Goal: Transaction & Acquisition: Purchase product/service

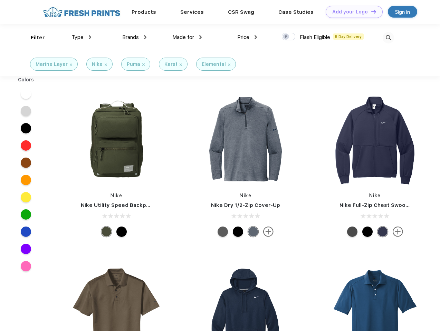
click at [351, 12] on link "Add your Logo Design Tool" at bounding box center [353, 12] width 57 height 12
click at [0, 0] on div "Design Tool" at bounding box center [0, 0] width 0 height 0
click at [370, 11] on link "Add your Logo Design Tool" at bounding box center [353, 12] width 57 height 12
click at [33, 38] on div "Filter" at bounding box center [38, 38] width 14 height 8
click at [81, 37] on span "Type" at bounding box center [77, 37] width 12 height 6
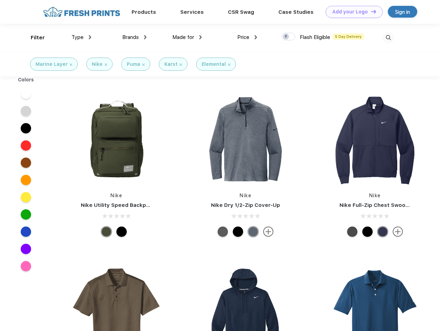
click at [134, 37] on span "Brands" at bounding box center [130, 37] width 17 height 6
click at [187, 37] on span "Made for" at bounding box center [183, 37] width 22 height 6
click at [247, 37] on span "Price" at bounding box center [243, 37] width 12 height 6
click at [289, 37] on div at bounding box center [288, 37] width 13 height 8
click at [286, 37] on input "checkbox" at bounding box center [284, 34] width 4 height 4
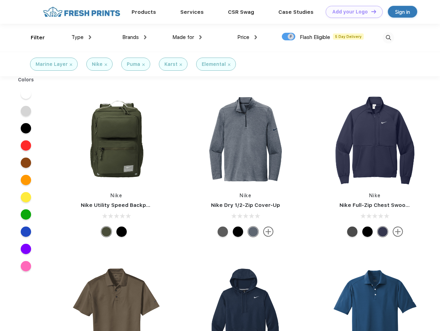
click at [388, 38] on img at bounding box center [387, 37] width 11 height 11
